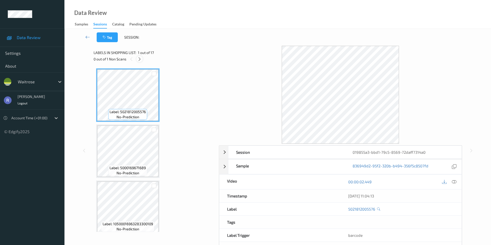
click at [139, 59] on icon at bounding box center [139, 59] width 4 height 5
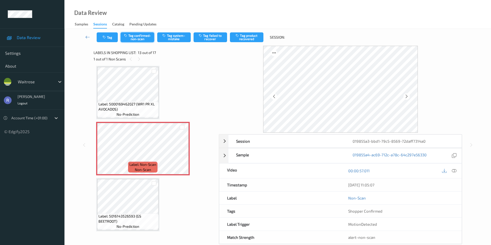
click at [138, 37] on button "Tag confirmed-non-scan" at bounding box center [137, 37] width 33 height 10
click at [252, 37] on button "Tag product recovered" at bounding box center [246, 37] width 33 height 10
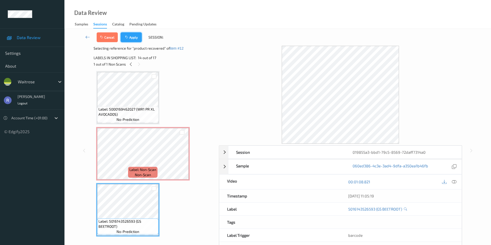
click at [138, 37] on button "Apply" at bounding box center [131, 37] width 21 height 10
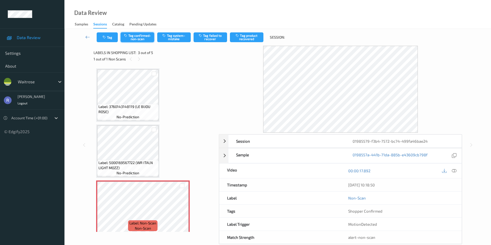
click at [140, 36] on button "Tag confirmed-non-scan" at bounding box center [137, 37] width 33 height 10
click at [245, 35] on button "Tag product recovered" at bounding box center [246, 37] width 33 height 10
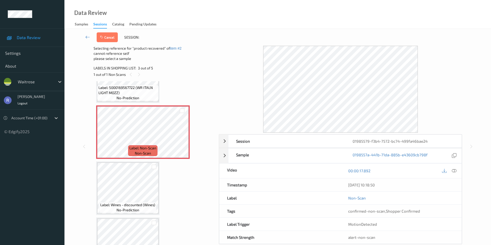
scroll to position [103, 0]
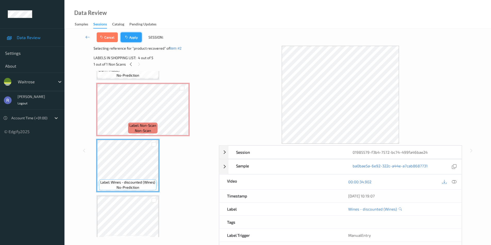
click at [136, 35] on button "Apply" at bounding box center [131, 37] width 21 height 10
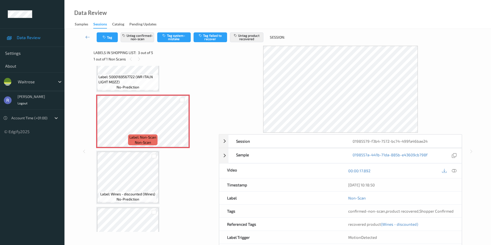
scroll to position [117, 0]
